Goal: Information Seeking & Learning: Learn about a topic

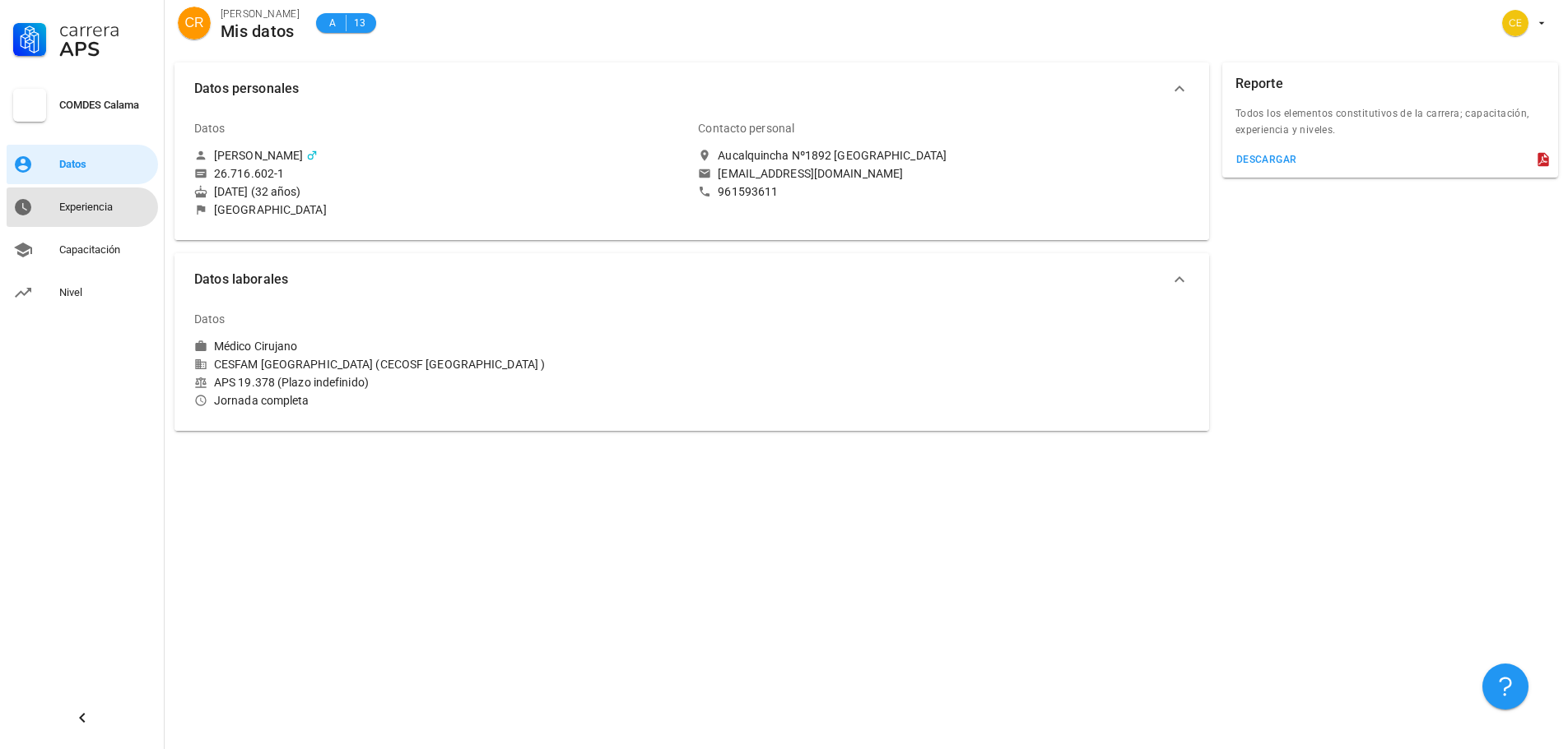
click at [99, 199] on div "Experiencia" at bounding box center [105, 207] width 92 height 26
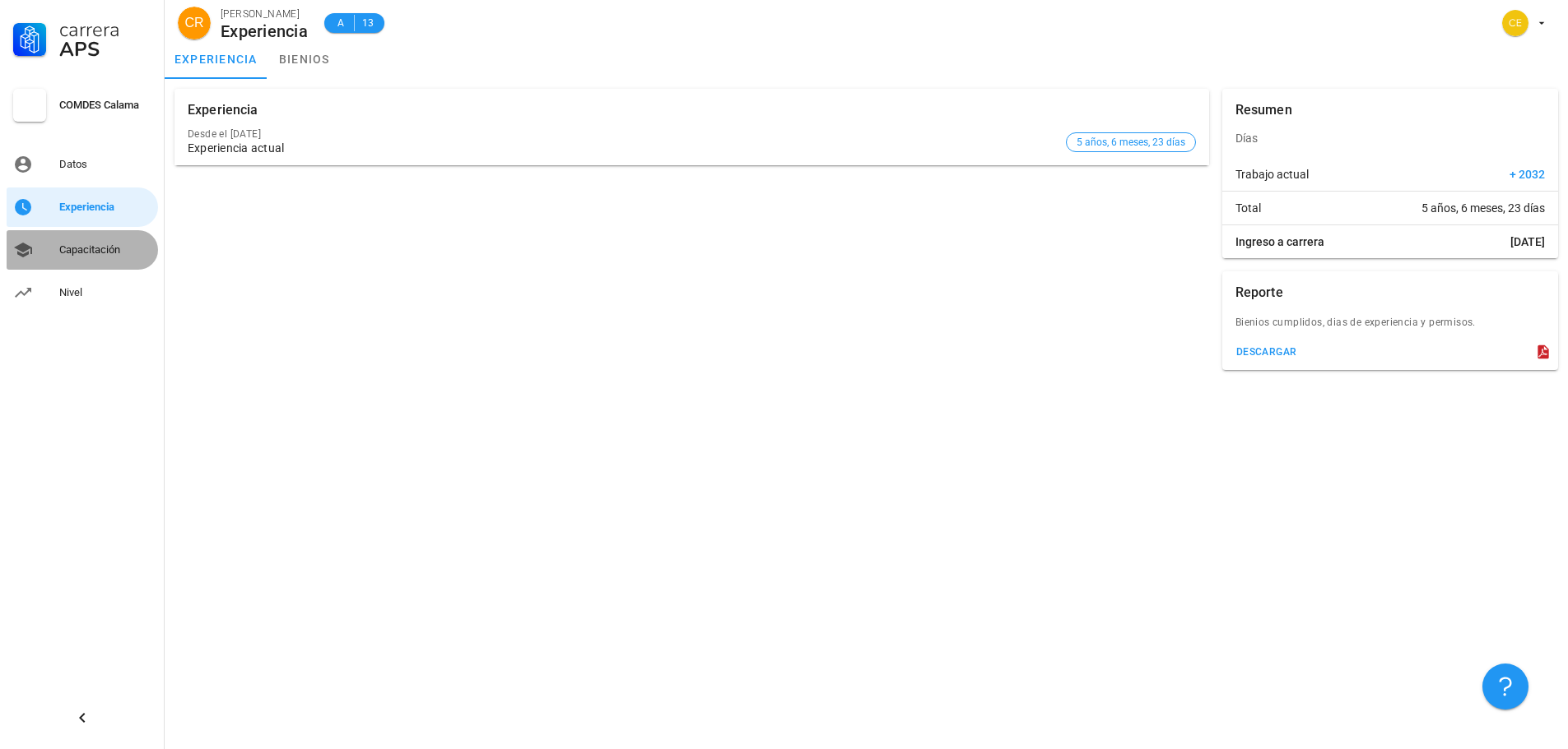
click at [109, 252] on div "Capacitación" at bounding box center [105, 251] width 92 height 14
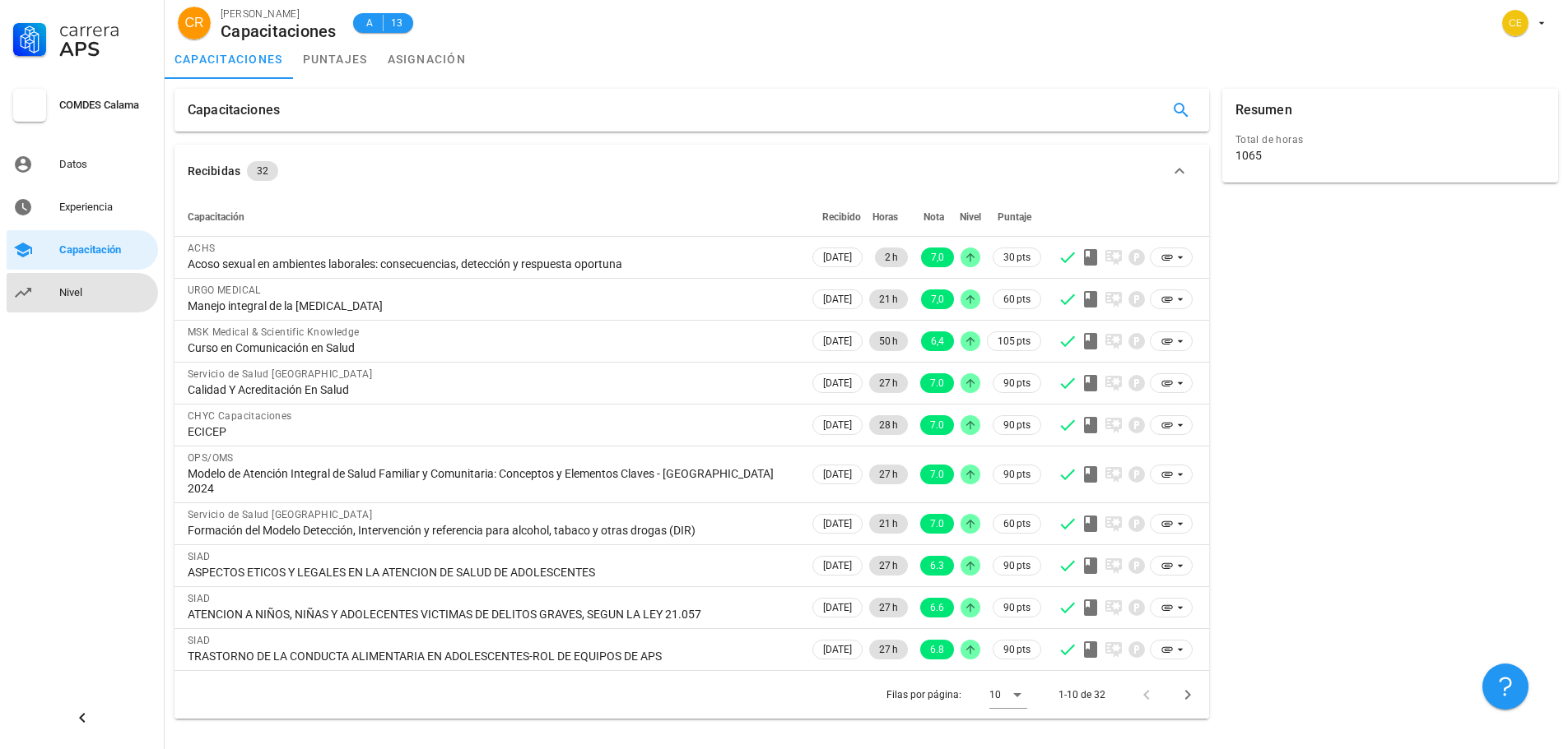
click at [108, 287] on div "Nivel" at bounding box center [105, 293] width 92 height 14
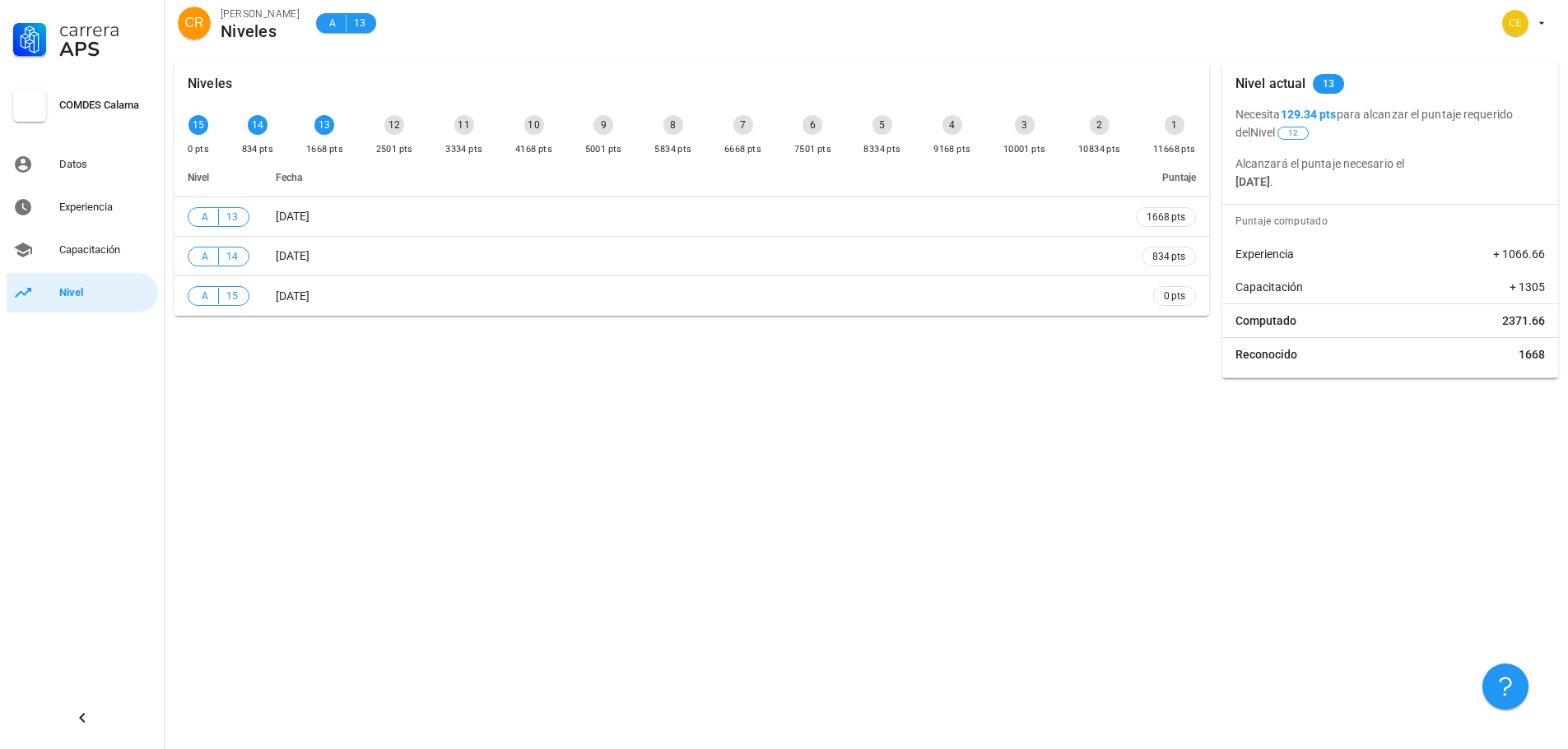
drag, startPoint x: 1387, startPoint y: 186, endPoint x: 1234, endPoint y: 117, distance: 167.8
click at [1234, 117] on div "Necesita 129.34 pts para alcanzar el puntaje requerido del Nivel 12 Alcanzará e…" at bounding box center [1389, 147] width 336 height 85
click at [973, 497] on div "Niveles 15 0 pts 14 834 pts 13 1668 pts 12 2501 pts 11 3334 pts 10 4168 pts 9 5…" at bounding box center [865, 400] width 1403 height 697
click at [389, 129] on div "12" at bounding box center [394, 124] width 19 height 19
click at [398, 132] on div "12" at bounding box center [394, 124] width 19 height 19
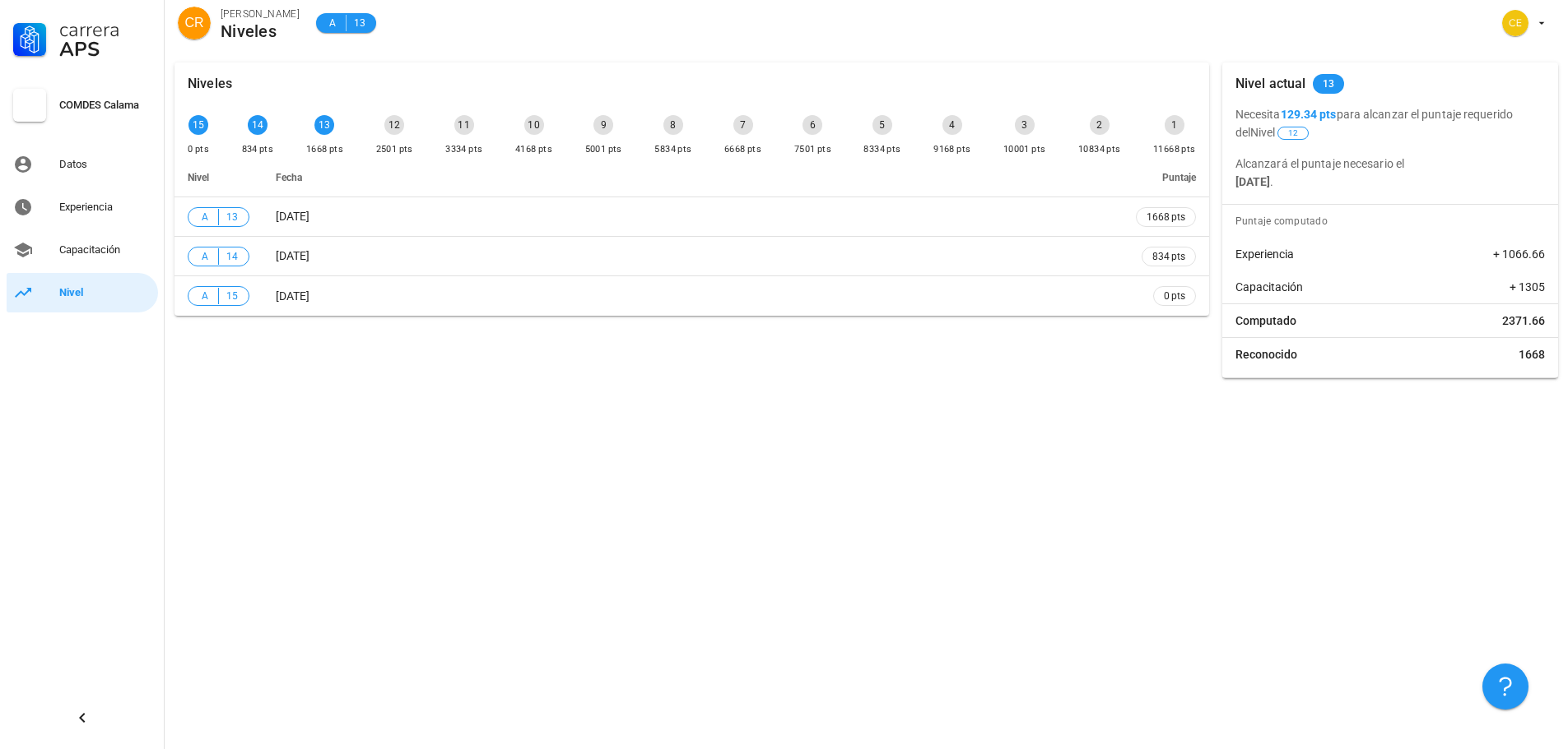
drag, startPoint x: 1546, startPoint y: 354, endPoint x: 1235, endPoint y: 107, distance: 397.2
click at [1235, 107] on div "Nivel actual 13 Necesita 129.34 pts para alcanzar el puntaje requerido del Nive…" at bounding box center [1389, 220] width 336 height 316
click at [910, 669] on div "Niveles 15 0 pts 14 834 pts 13 1668 pts 12 2501 pts 11 3334 pts 10 4168 pts 9 5…" at bounding box center [865, 400] width 1403 height 697
